Goal: Information Seeking & Learning: Learn about a topic

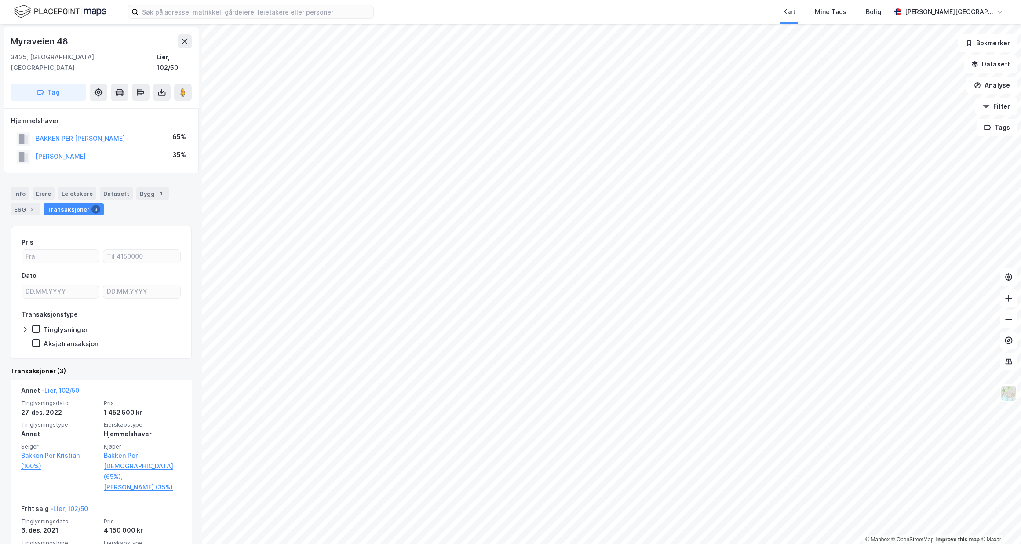
click at [54, 41] on div "Myraveien 48" at bounding box center [40, 41] width 59 height 14
click at [54, 42] on div "Myraveien 48" at bounding box center [40, 41] width 59 height 14
copy div "Myraveien 48"
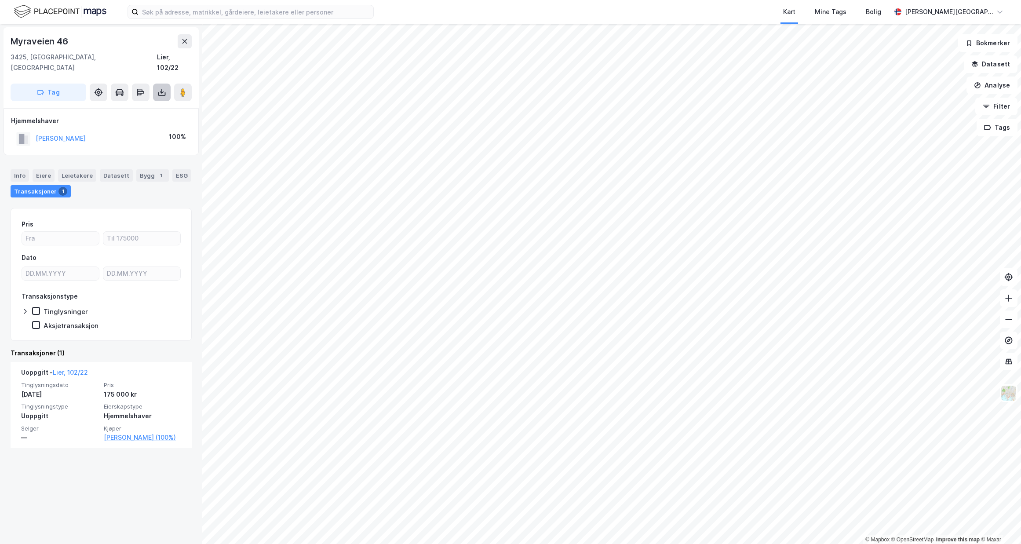
click at [164, 88] on icon at bounding box center [161, 92] width 9 height 9
click at [147, 103] on div "Last ned grunnbok" at bounding box center [124, 110] width 94 height 14
click at [56, 40] on div "Myraveien 46" at bounding box center [40, 41] width 59 height 14
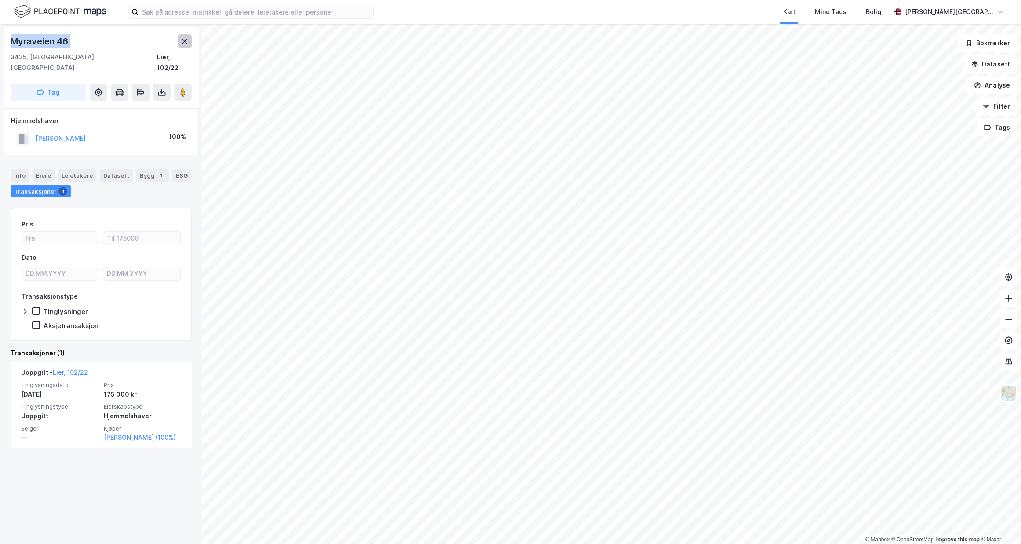
copy div "Myraveien 46"
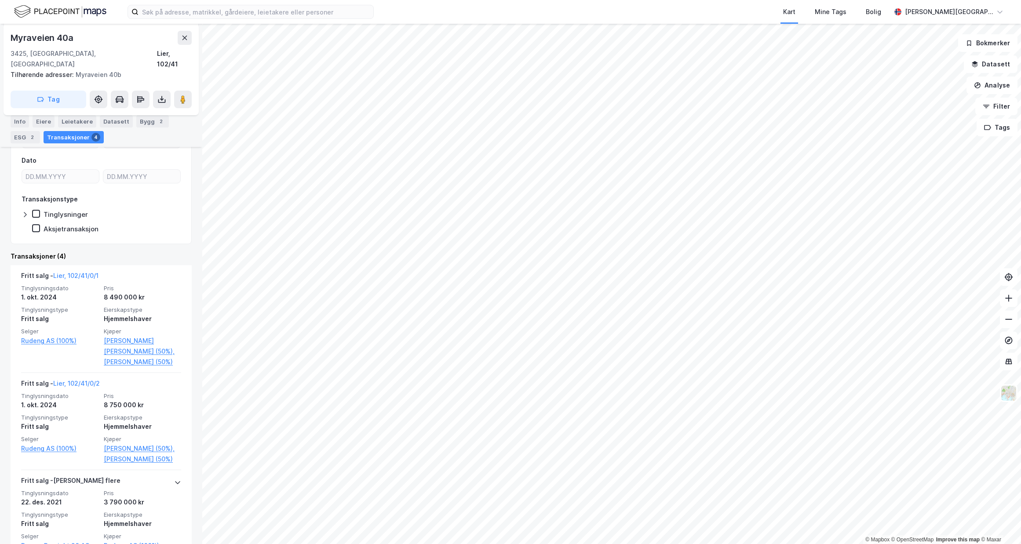
scroll to position [311, 0]
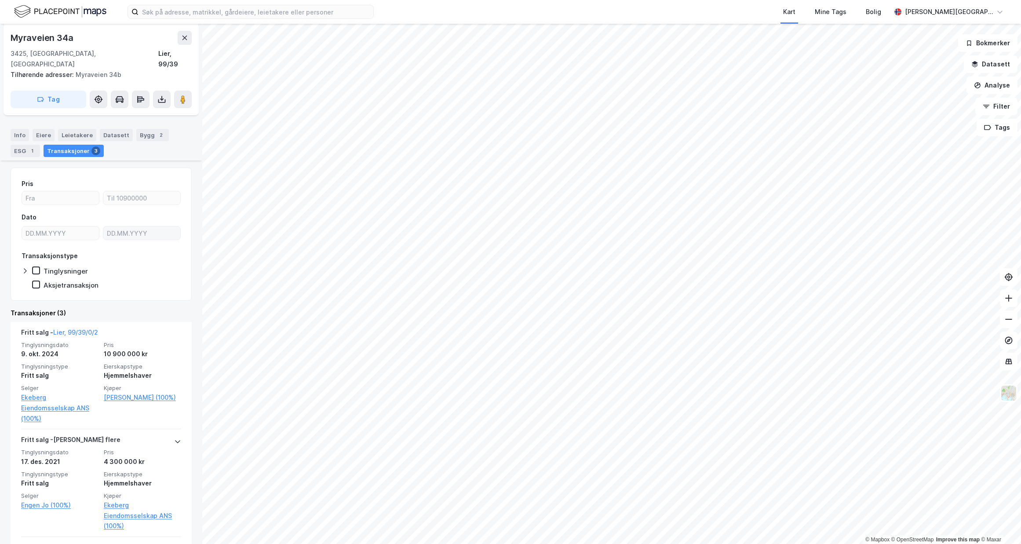
scroll to position [185, 0]
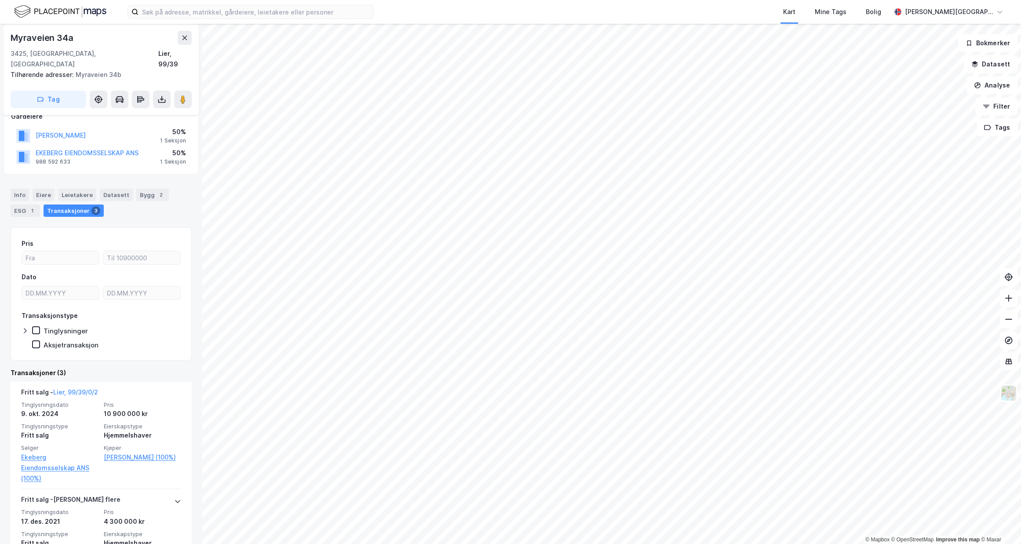
scroll to position [73, 0]
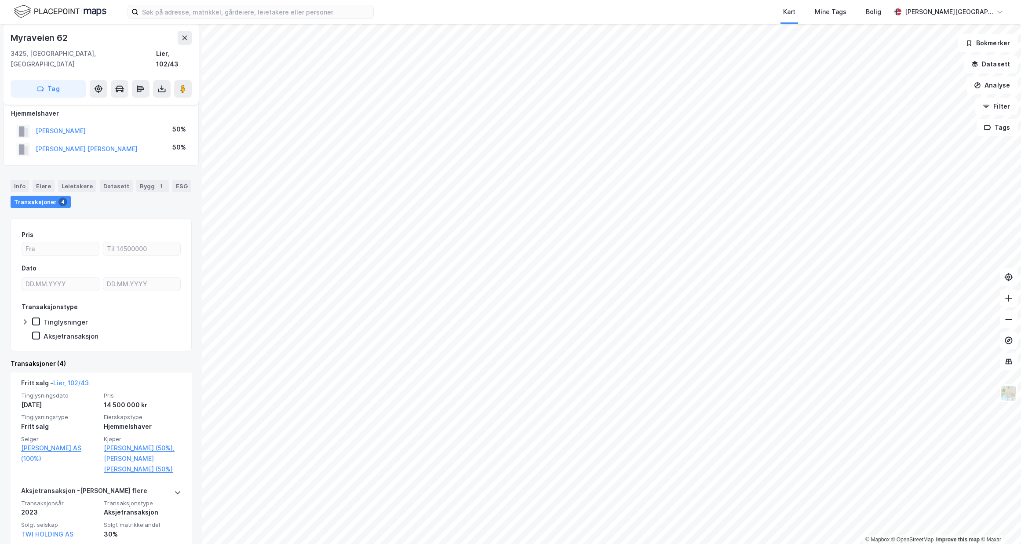
scroll to position [8, 0]
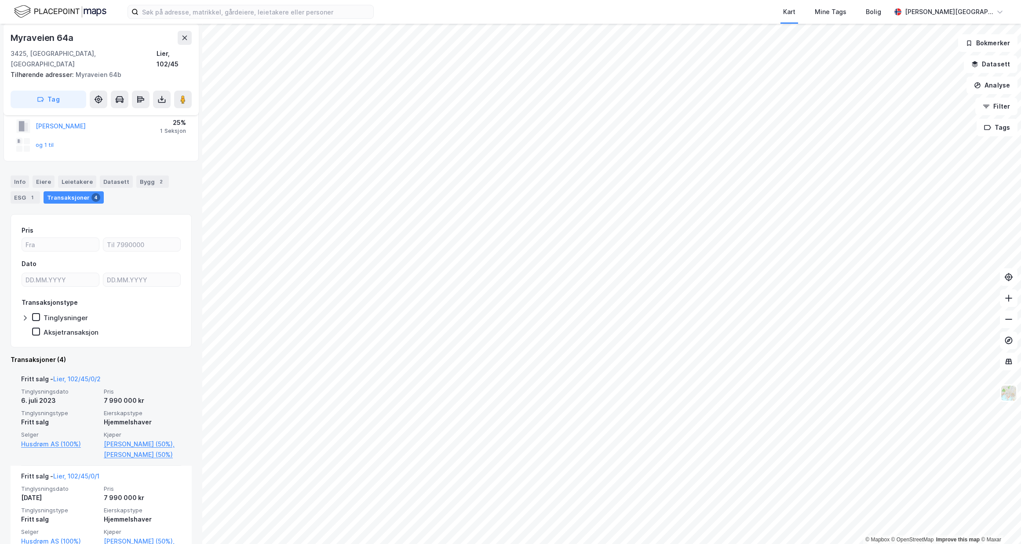
scroll to position [199, 0]
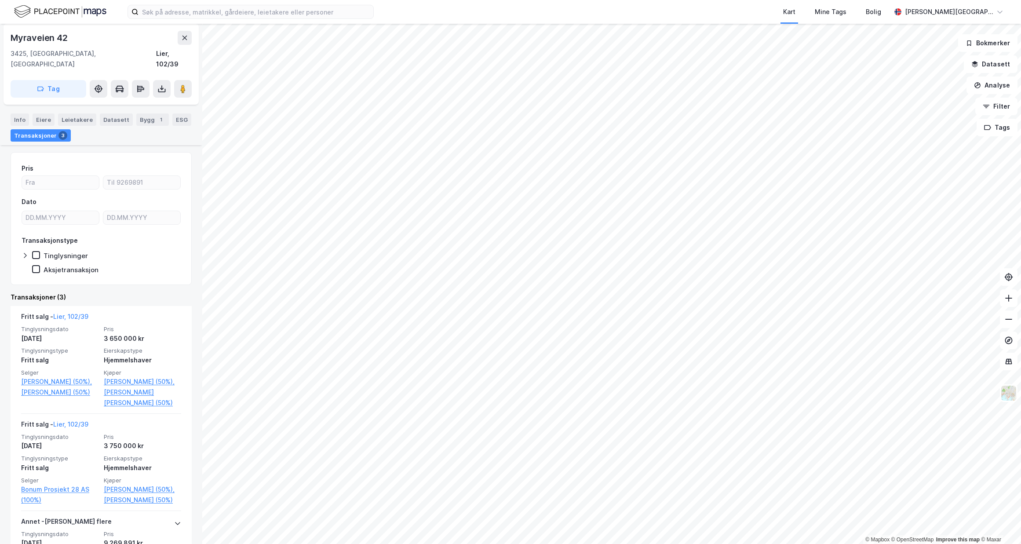
scroll to position [77, 0]
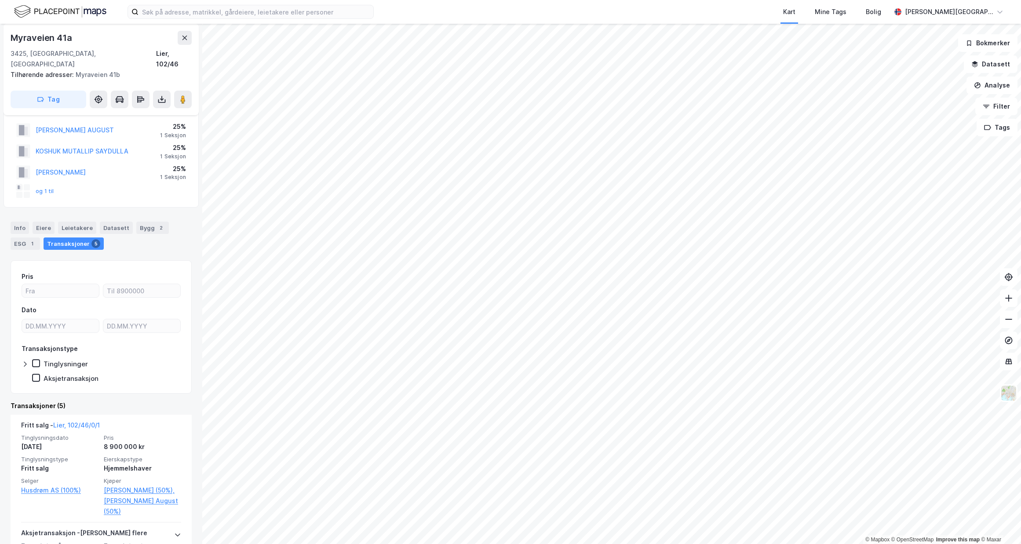
scroll to position [33, 0]
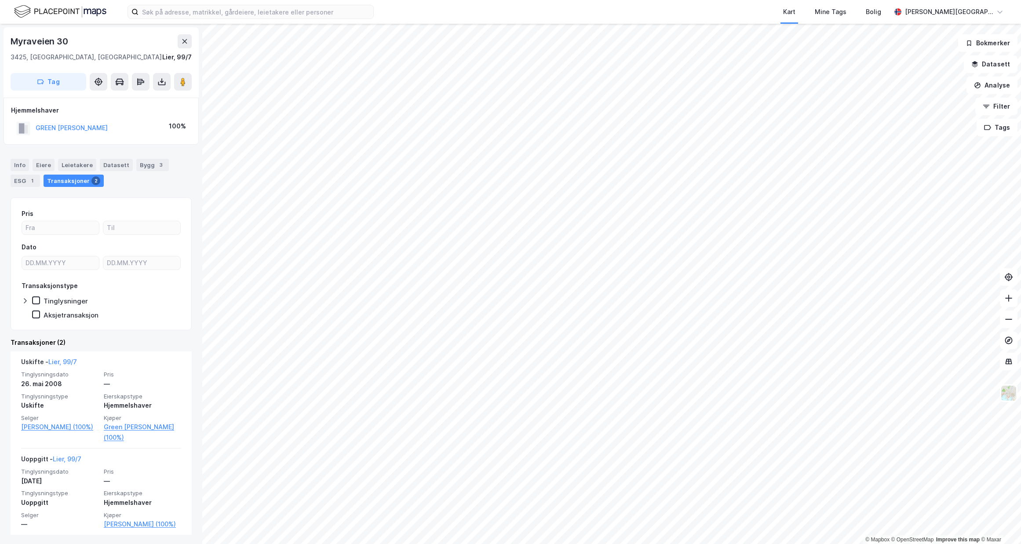
scroll to position [1, 0]
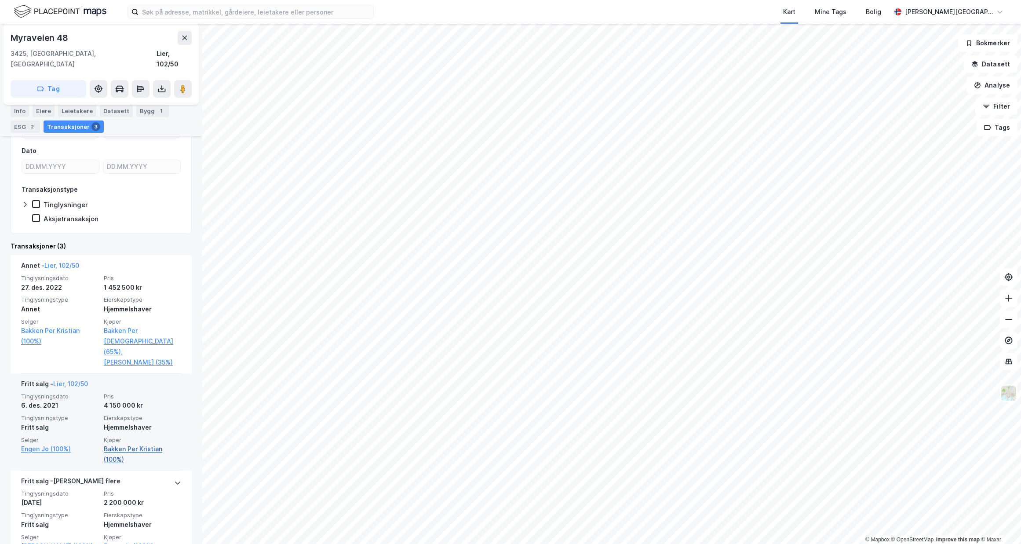
scroll to position [127, 0]
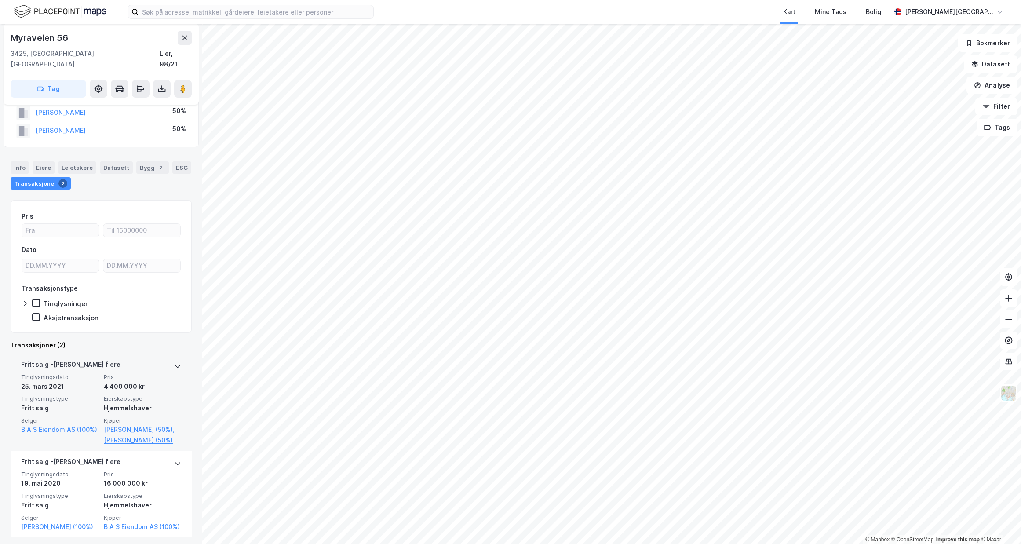
scroll to position [40, 0]
